Goal: Find specific page/section: Find specific page/section

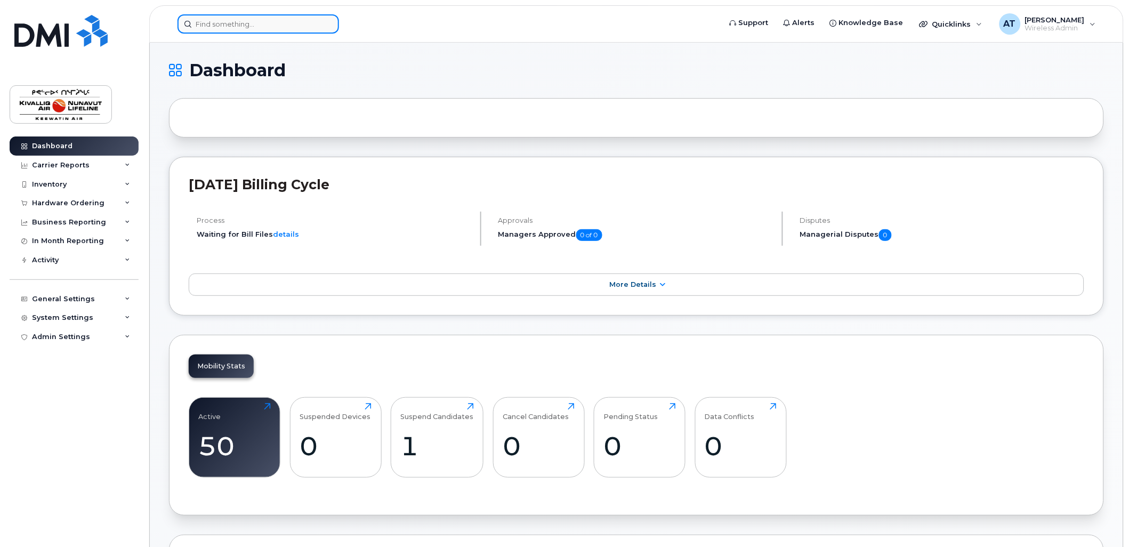
click at [271, 22] on input at bounding box center [258, 23] width 162 height 19
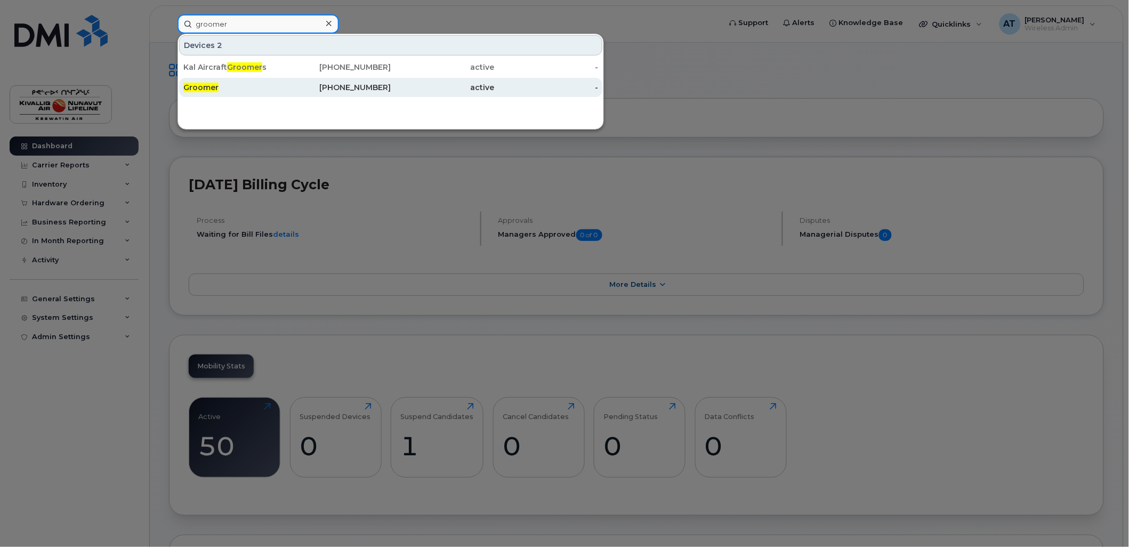
type input "groomer"
click at [249, 85] on div "Groomer" at bounding box center [235, 87] width 104 height 11
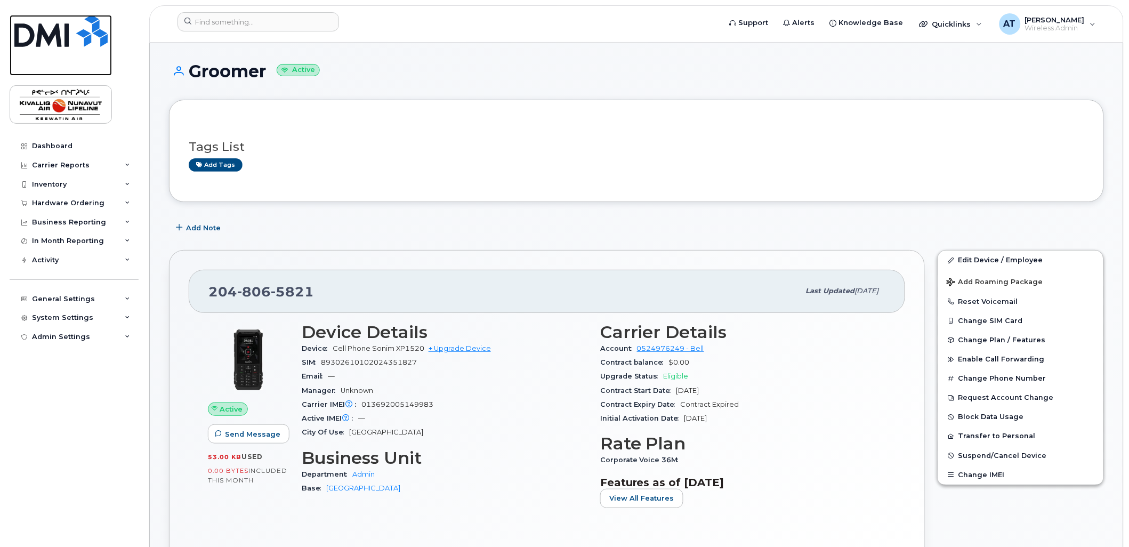
drag, startPoint x: 84, startPoint y: 29, endPoint x: 315, endPoint y: 7, distance: 231.8
click at [84, 29] on img at bounding box center [60, 31] width 93 height 32
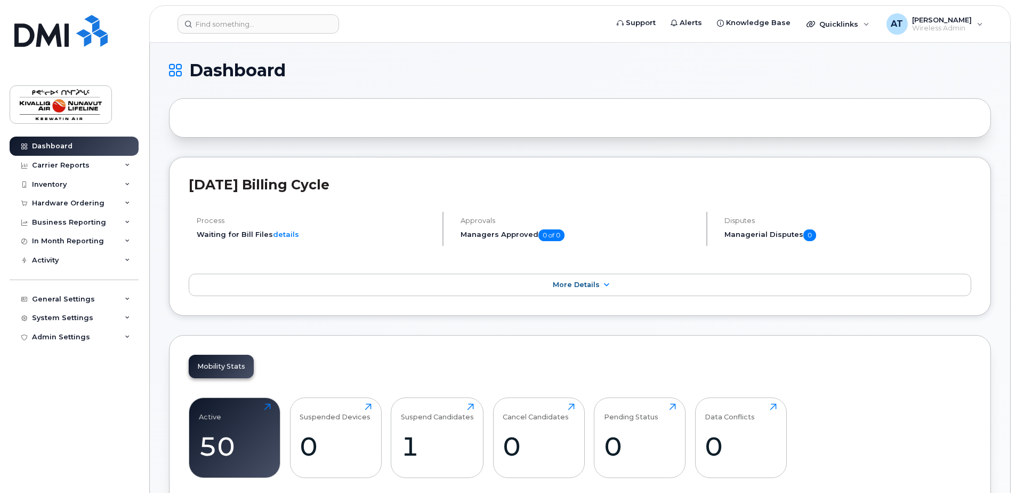
click at [494, 74] on h1 "Dashboard" at bounding box center [577, 70] width 817 height 17
click at [428, 431] on div "1" at bounding box center [437, 445] width 73 height 31
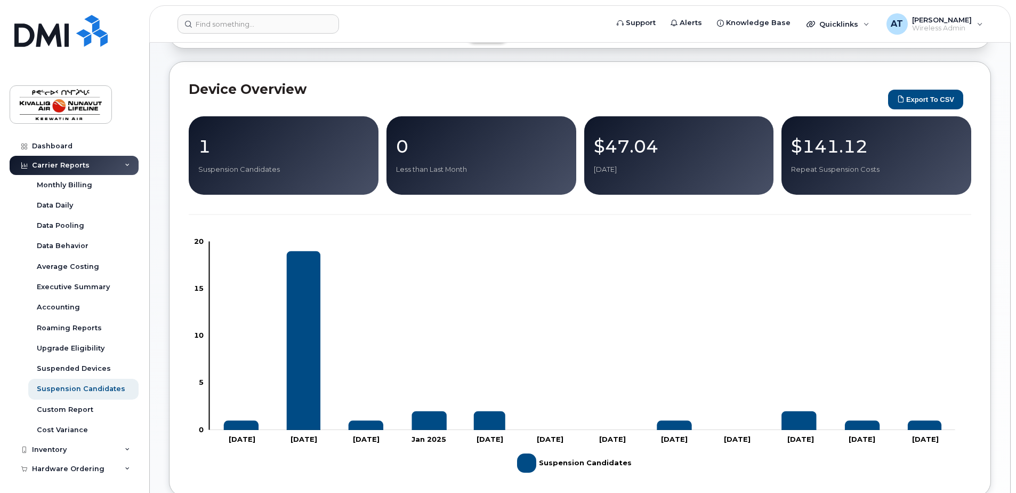
scroll to position [369, 0]
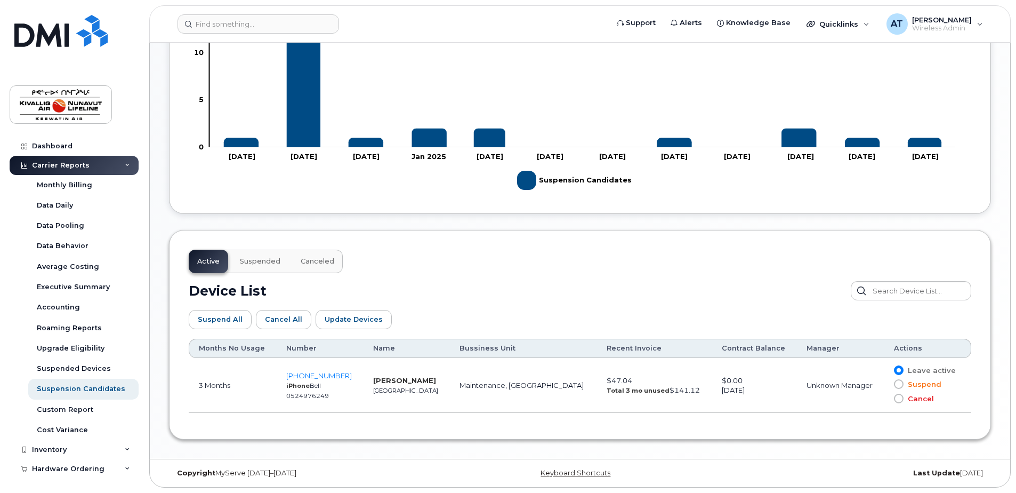
click at [722, 385] on div "[DATE]" at bounding box center [755, 390] width 66 height 10
drag, startPoint x: 704, startPoint y: 385, endPoint x: 634, endPoint y: 391, distance: 70.6
click at [634, 391] on td "$47.04 Total 3 mo unused $141.12" at bounding box center [654, 385] width 115 height 55
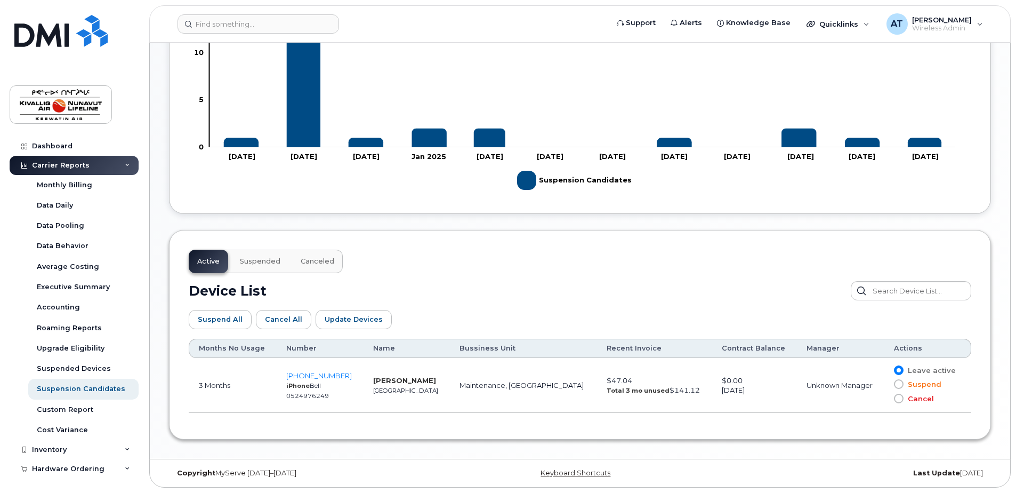
click at [627, 290] on div "Device List" at bounding box center [580, 290] width 782 height 19
